Goal: Use online tool/utility: Utilize a website feature to perform a specific function

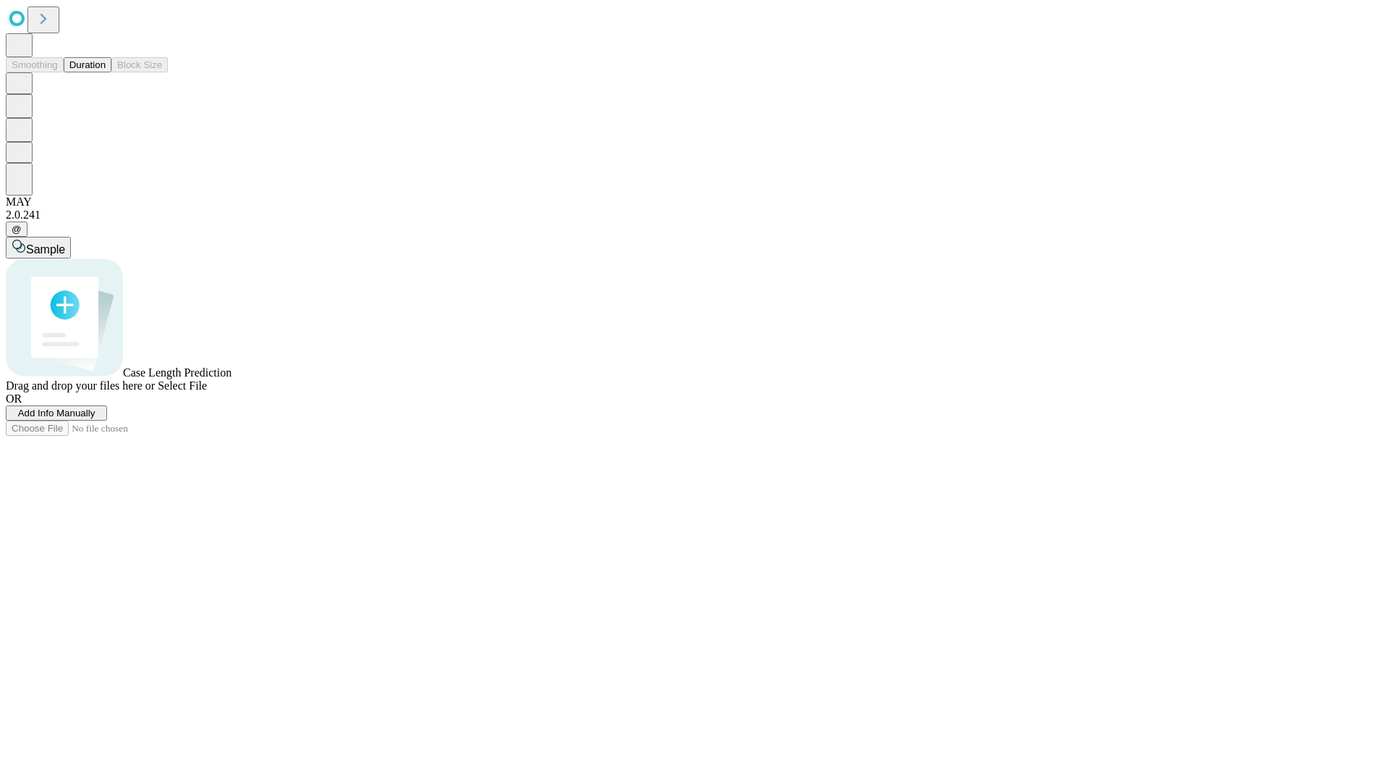
click at [106, 72] on button "Duration" at bounding box center [88, 64] width 48 height 15
click at [207, 392] on span "Select File" at bounding box center [182, 385] width 49 height 12
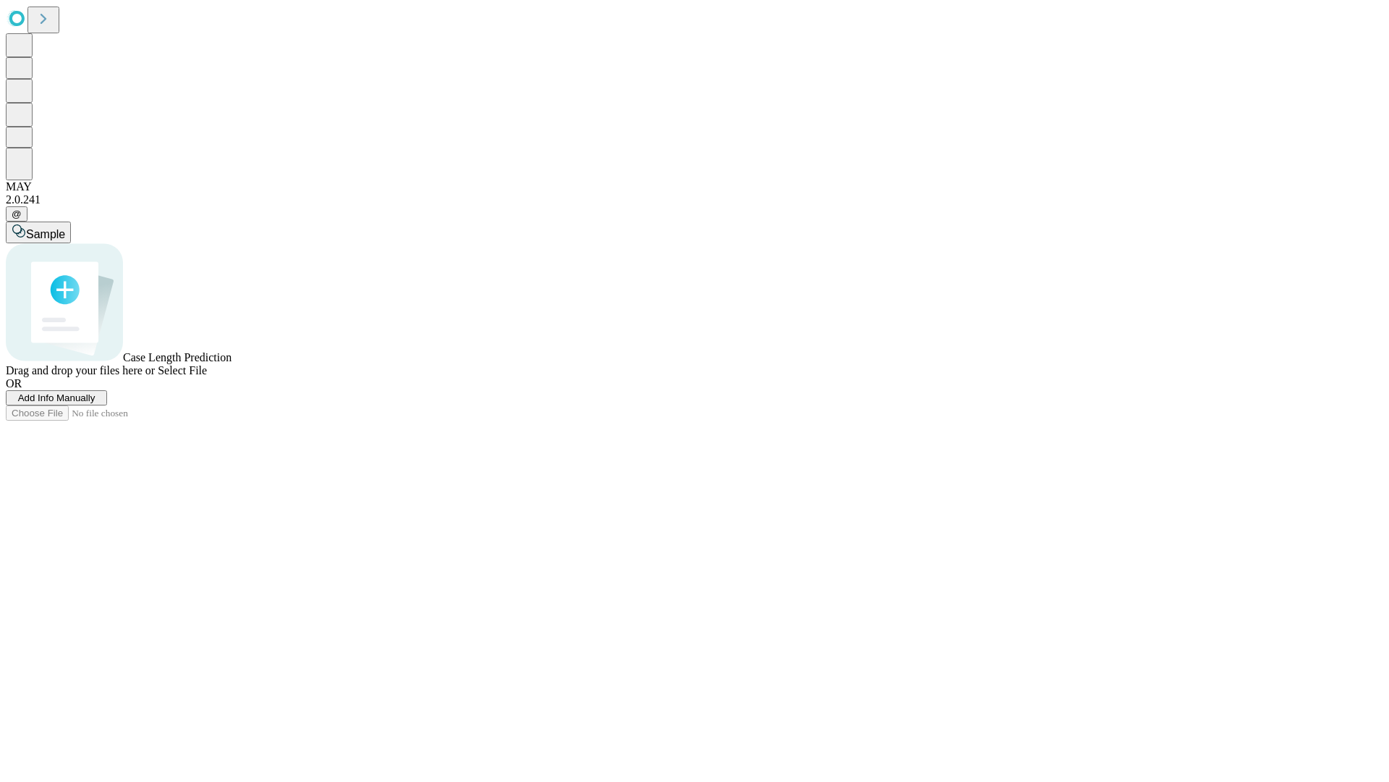
click at [207, 376] on span "Select File" at bounding box center [182, 370] width 49 height 12
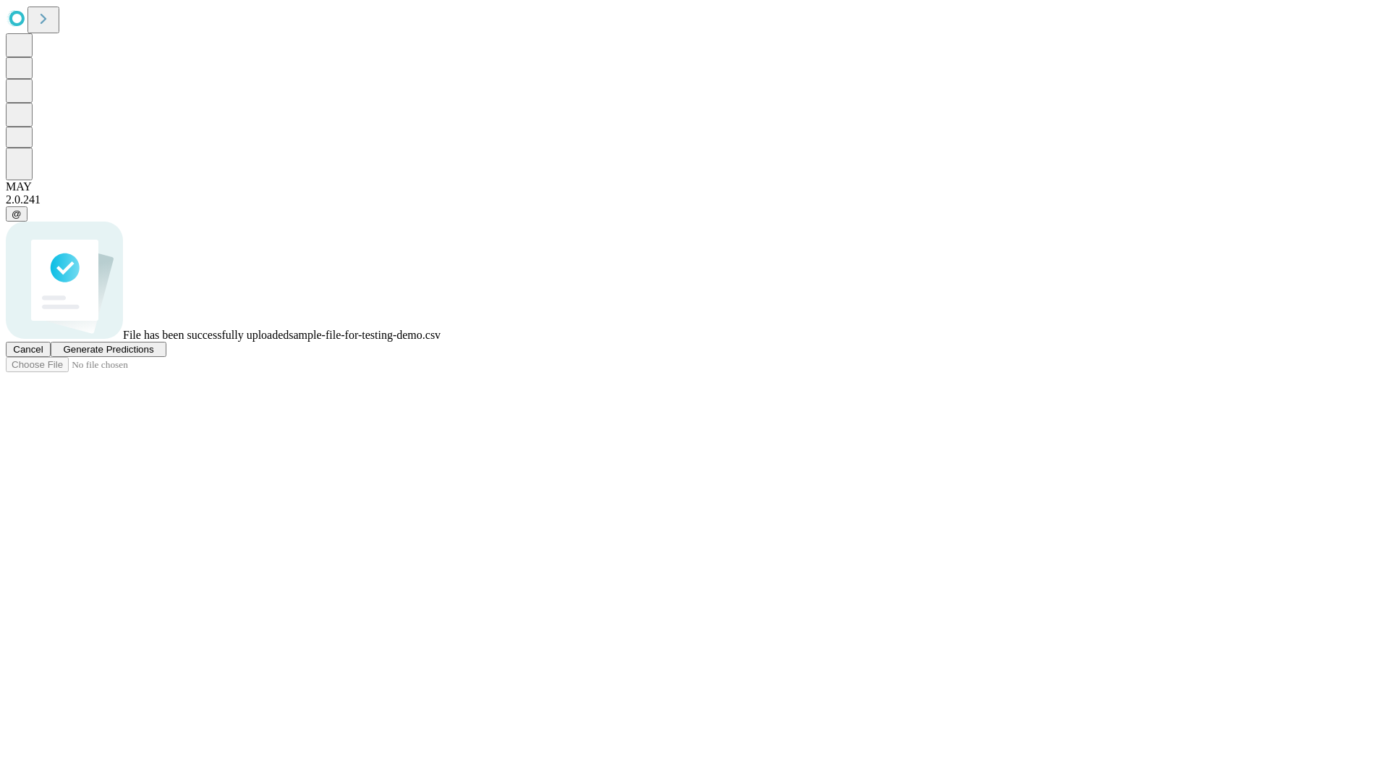
click at [153, 355] on span "Generate Predictions" at bounding box center [108, 349] width 90 height 11
